Goal: Contribute content: Add original content to the website for others to see

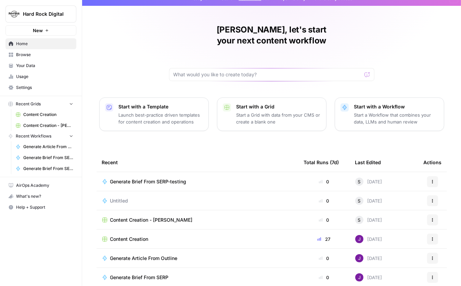
scroll to position [28, 0]
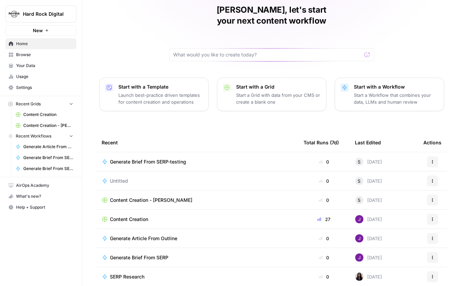
click at [191, 250] on td "Generate Brief From SERP" at bounding box center [198, 257] width 202 height 19
click at [168, 254] on div "Generate Brief From SERP" at bounding box center [142, 257] width 64 height 7
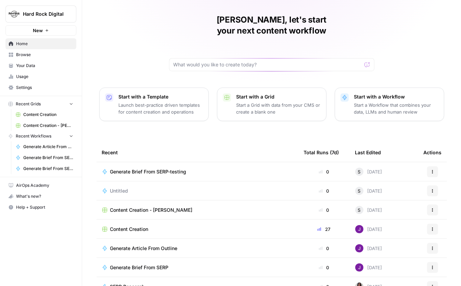
scroll to position [28, 0]
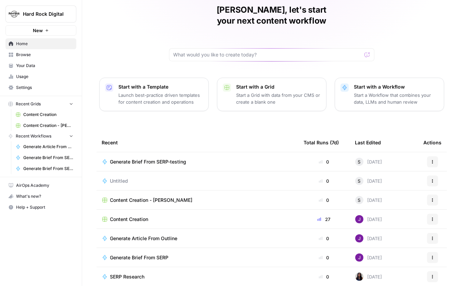
click at [198, 159] on div "Generate Brief From SERP-testing" at bounding box center [197, 162] width 191 height 7
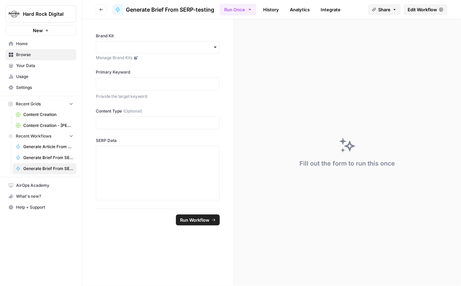
click at [408, 8] on span "Edit Workflow" at bounding box center [422, 9] width 29 height 7
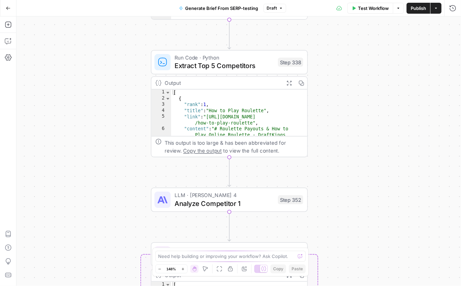
drag, startPoint x: 257, startPoint y: 179, endPoint x: 257, endPoint y: 113, distance: 66.1
click at [257, 120] on div "Workflow Set Inputs Inputs Run Code · JavaScript Structure Competitor Keywords …" at bounding box center [238, 151] width 445 height 270
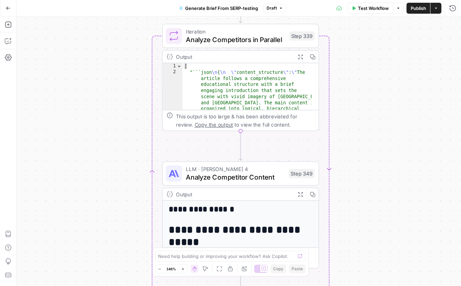
click at [360, 89] on div "Workflow Set Inputs Inputs Run Code · JavaScript Structure Competitor Keywords …" at bounding box center [238, 151] width 445 height 270
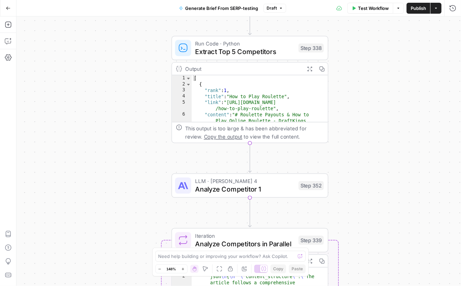
drag, startPoint x: 349, startPoint y: 76, endPoint x: 357, endPoint y: 280, distance: 204.6
click at [357, 280] on div "Workflow Set Inputs Inputs Run Code · JavaScript Structure Competitor Keywords …" at bounding box center [238, 151] width 445 height 270
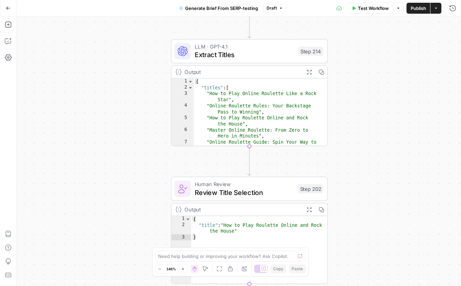
click at [7, 10] on icon "button" at bounding box center [8, 8] width 5 height 5
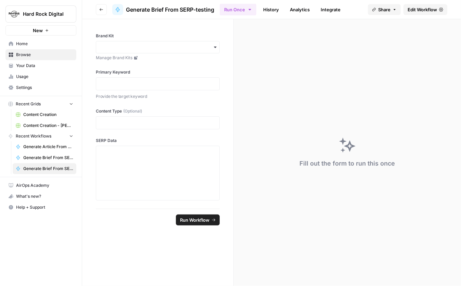
click at [48, 66] on span "Your Data" at bounding box center [44, 66] width 57 height 6
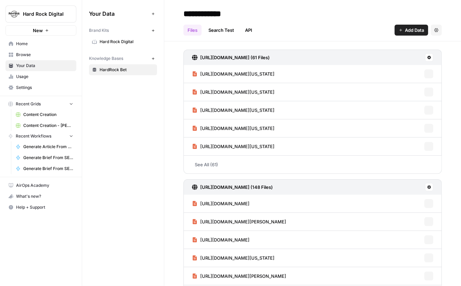
click at [50, 46] on span "Home" at bounding box center [44, 44] width 57 height 6
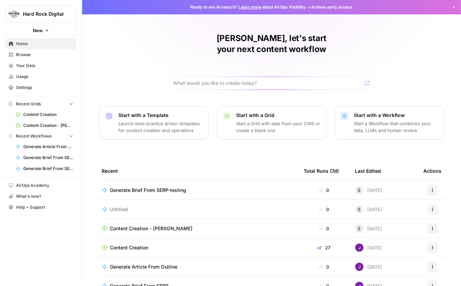
scroll to position [28, 0]
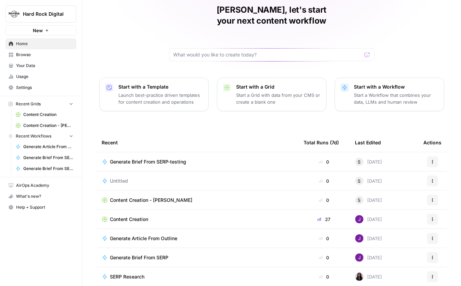
click at [172, 254] on div "Generate Brief From SERP" at bounding box center [142, 257] width 64 height 7
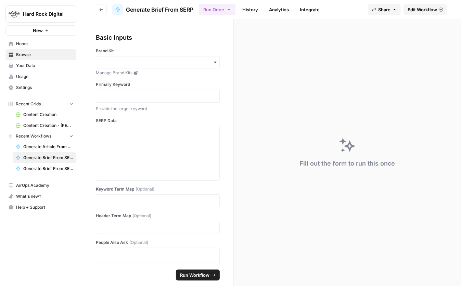
click at [34, 45] on span "Home" at bounding box center [44, 44] width 57 height 6
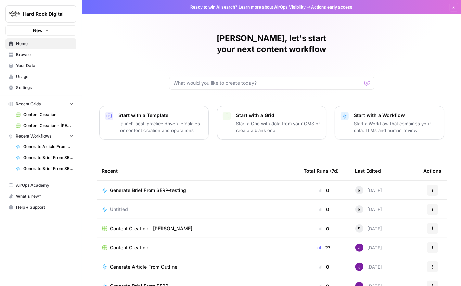
click at [34, 54] on span "Browse" at bounding box center [44, 55] width 57 height 6
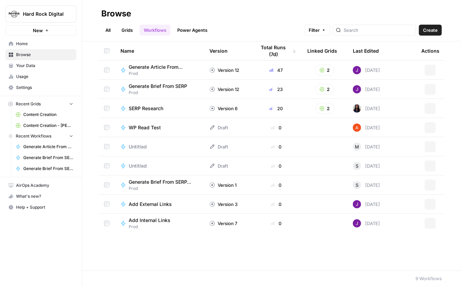
click at [38, 44] on span "Home" at bounding box center [44, 44] width 57 height 6
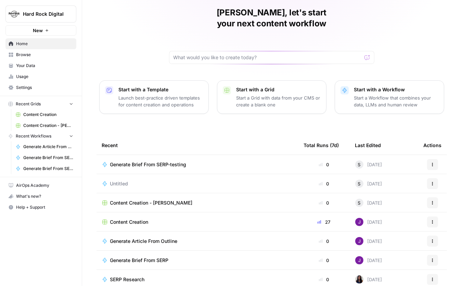
scroll to position [28, 0]
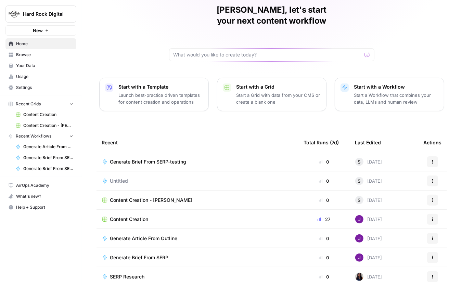
click at [144, 216] on span "Content Creation" at bounding box center [129, 219] width 38 height 7
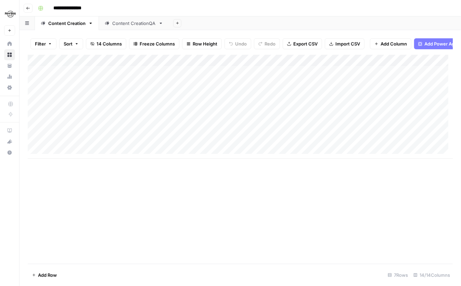
click at [294, 75] on div "Add Column" at bounding box center [240, 107] width 425 height 104
click at [355, 76] on div "Add Column" at bounding box center [240, 107] width 425 height 104
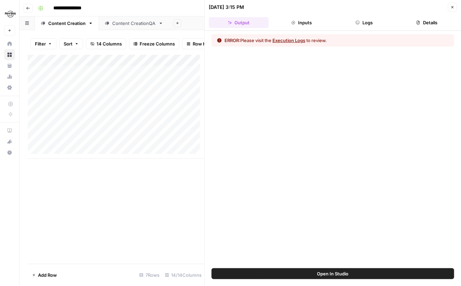
click at [287, 41] on button "Execution Logs" at bounding box center [289, 40] width 33 height 7
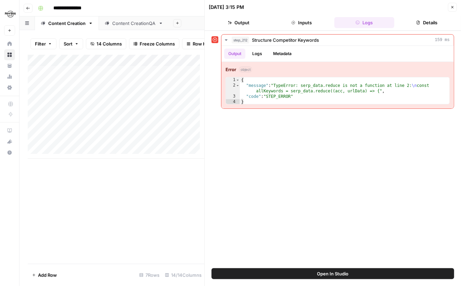
click at [172, 197] on div "Add Column" at bounding box center [116, 159] width 177 height 209
click at [454, 9] on icon "button" at bounding box center [453, 7] width 4 height 4
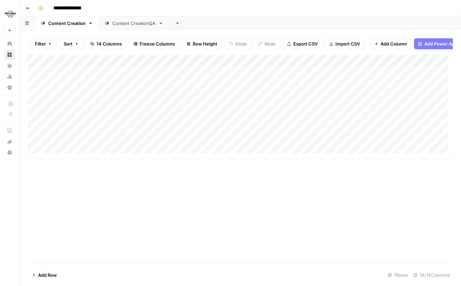
click at [102, 77] on div "Add Column" at bounding box center [240, 107] width 425 height 104
click at [37, 76] on div "Add Column" at bounding box center [240, 107] width 425 height 104
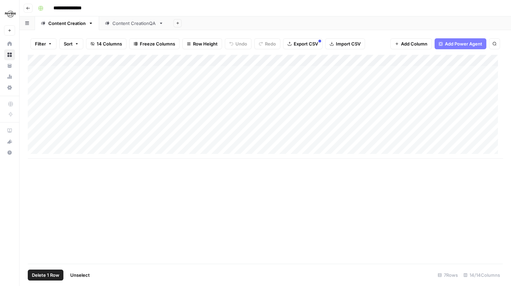
click at [119, 74] on div "Add Column" at bounding box center [265, 159] width 475 height 209
click at [283, 74] on div "Add Column" at bounding box center [265, 107] width 475 height 104
click at [364, 72] on div "Add Column" at bounding box center [265, 107] width 475 height 104
click at [324, 72] on div "Add Column" at bounding box center [265, 107] width 475 height 104
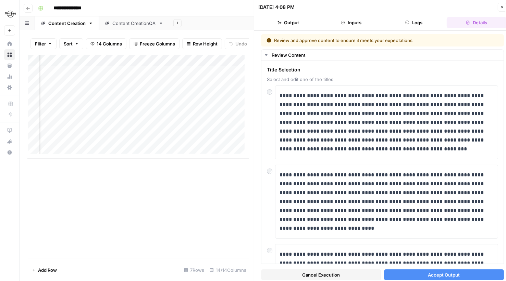
click at [424, 276] on button "Accept Output" at bounding box center [444, 275] width 120 height 11
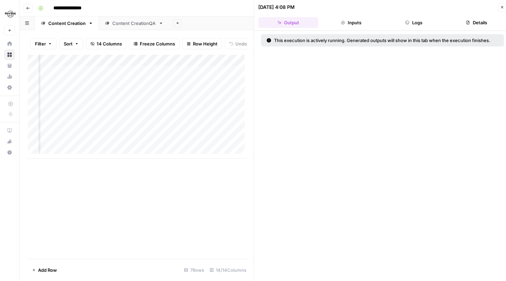
scroll to position [0, 192]
click at [417, 21] on button "Logs" at bounding box center [414, 22] width 60 height 11
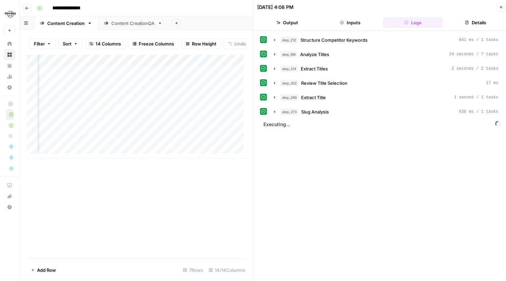
scroll to position [0, 646]
click at [168, 77] on div "Add Column" at bounding box center [137, 107] width 221 height 104
click at [195, 77] on div "Add Column" at bounding box center [137, 107] width 221 height 104
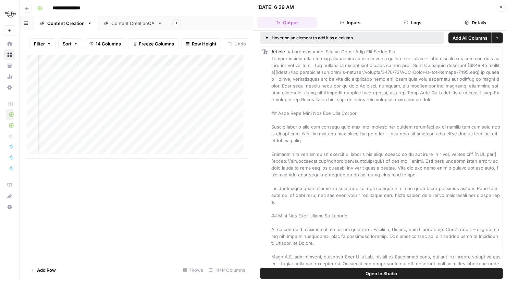
scroll to position [0, 374]
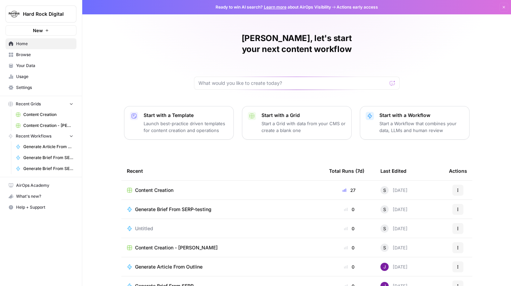
click at [209, 187] on div "Content Creation" at bounding box center [222, 190] width 191 height 7
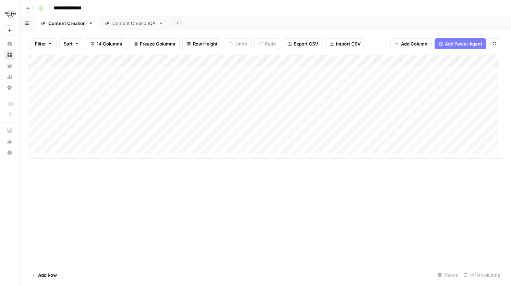
click at [173, 71] on div "Add Column" at bounding box center [265, 107] width 475 height 104
click at [188, 71] on div "Add Column" at bounding box center [265, 107] width 475 height 104
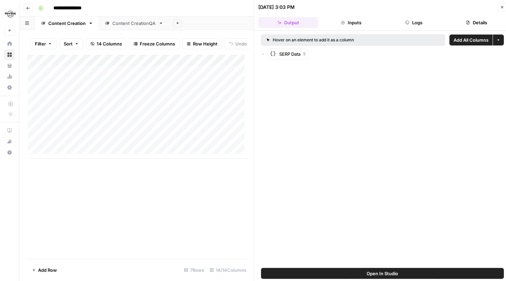
click at [299, 54] on span "SERP Data" at bounding box center [289, 54] width 21 height 7
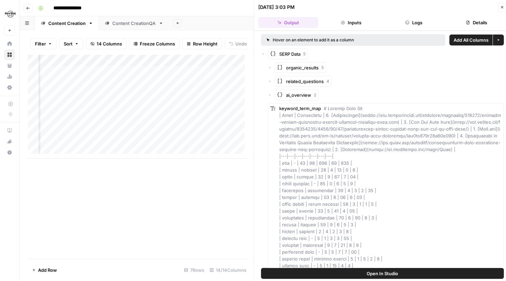
scroll to position [0, 150]
click at [150, 77] on div "Add Column" at bounding box center [138, 107] width 221 height 104
click at [148, 76] on div "Add Column" at bounding box center [138, 107] width 221 height 104
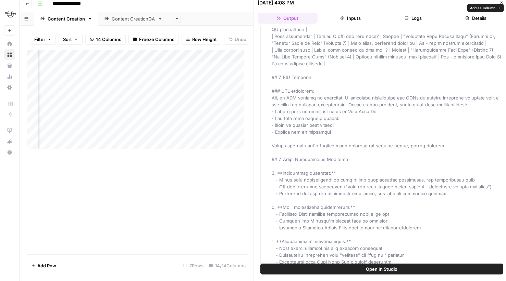
scroll to position [989, 0]
